Goal: Find specific page/section: Find specific page/section

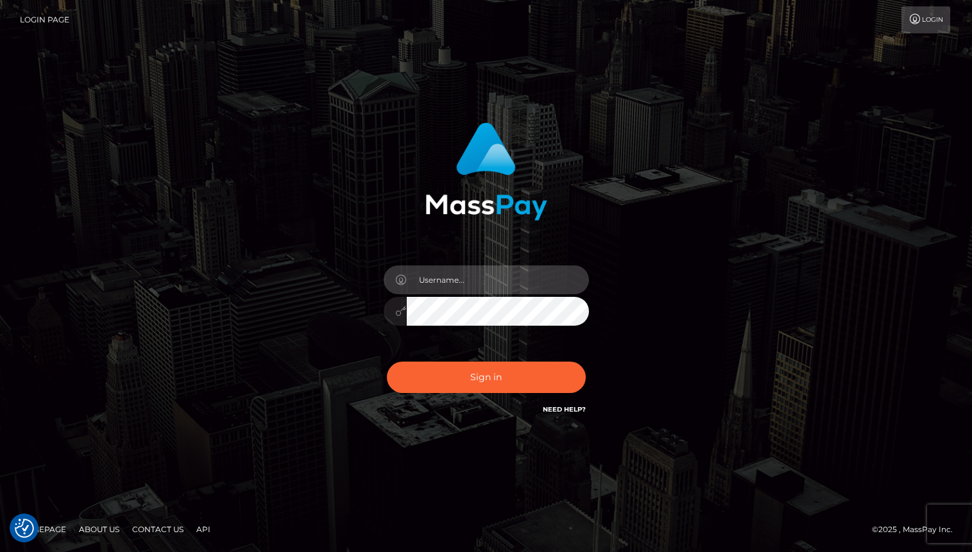
click at [543, 284] on input "text" at bounding box center [498, 280] width 182 height 29
type input "oli.fanvue"
click at [480, 281] on input "text" at bounding box center [498, 280] width 182 height 29
type input "oli.fanvue"
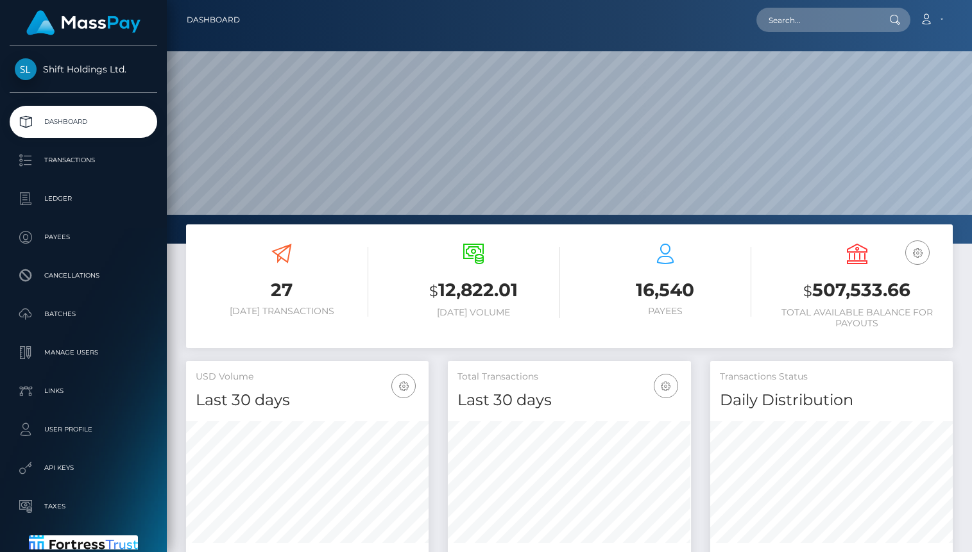
scroll to position [227, 242]
click at [777, 17] on input "text" at bounding box center [816, 20] width 121 height 24
click at [783, 22] on input "text" at bounding box center [816, 20] width 121 height 24
paste input "jeromedsoucy@gmail.com"
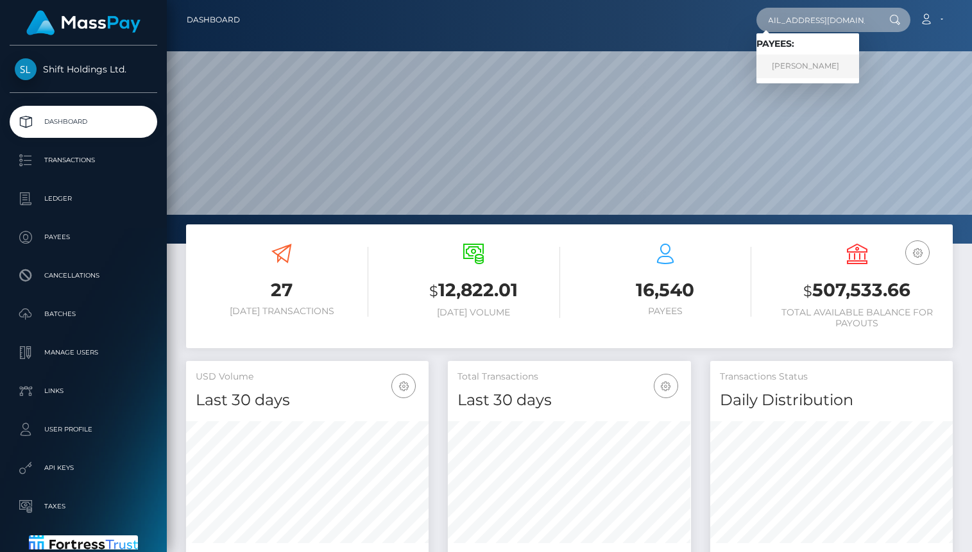
type input "jeromedsoucy@gmail.com"
click at [799, 61] on link "Fadima Diallo" at bounding box center [807, 67] width 103 height 24
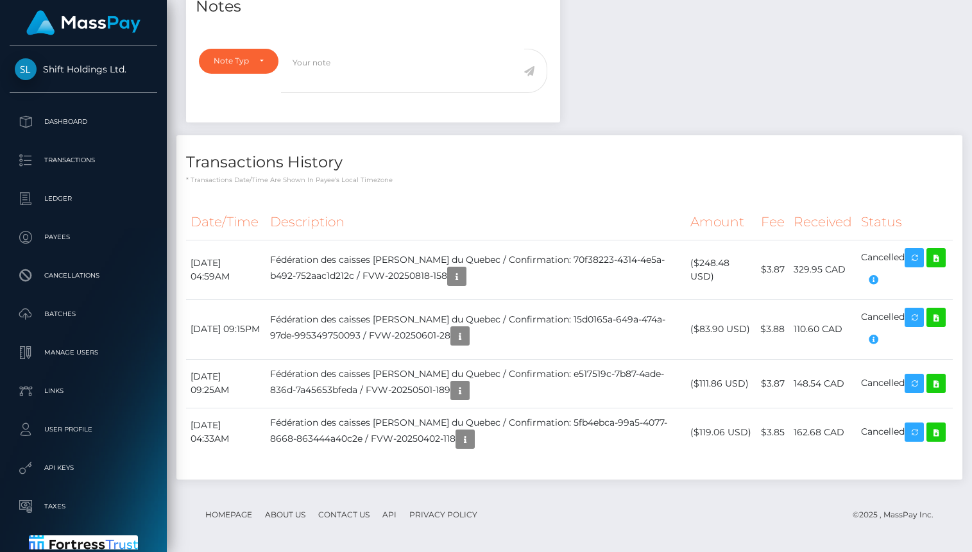
scroll to position [464, 0]
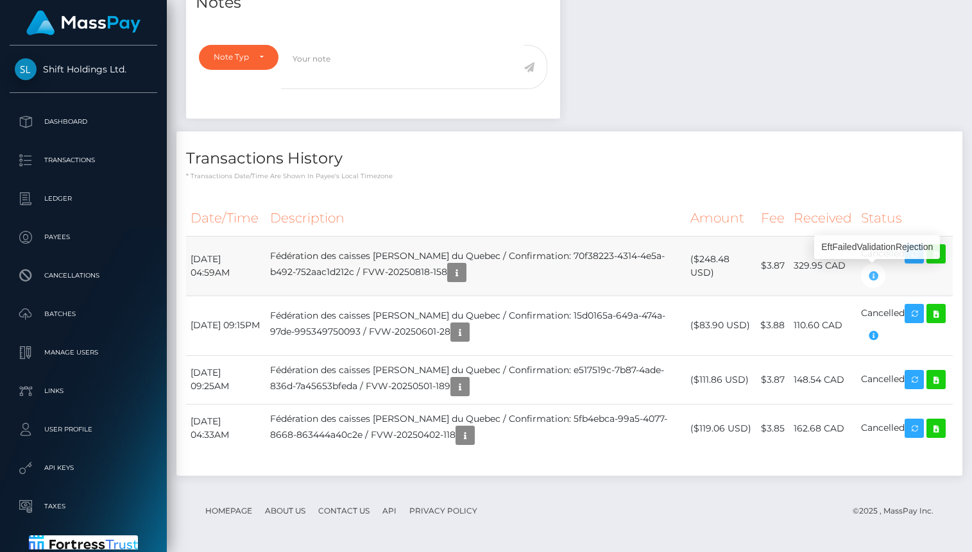
click at [872, 275] on icon "button" at bounding box center [872, 276] width 15 height 16
